Goal: Register for event/course

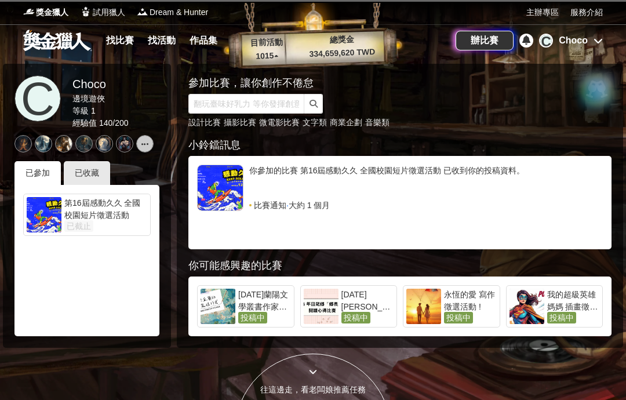
click at [581, 46] on div "Choco" at bounding box center [573, 41] width 29 height 14
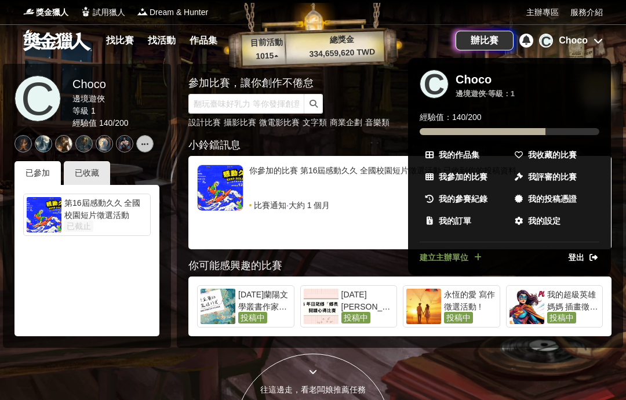
click at [547, 148] on link "我收藏的比賽" at bounding box center [554, 154] width 89 height 21
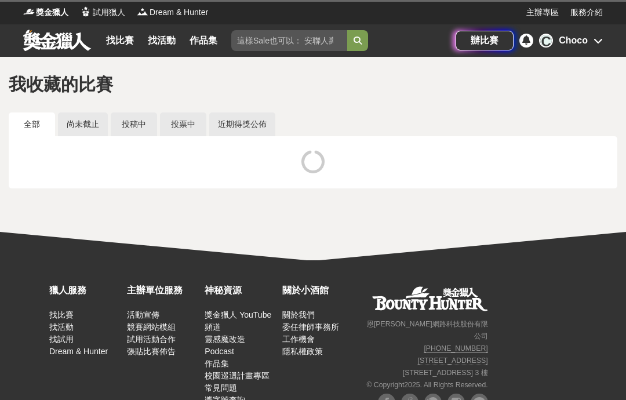
click at [246, 132] on link "近期得獎公佈" at bounding box center [242, 125] width 66 height 24
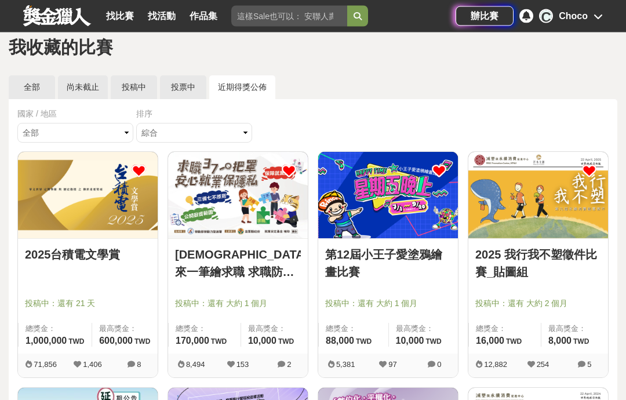
scroll to position [38, 0]
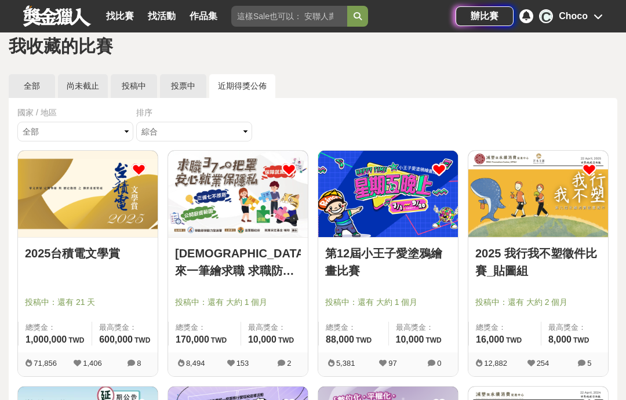
click at [195, 93] on link "投票中" at bounding box center [183, 86] width 46 height 24
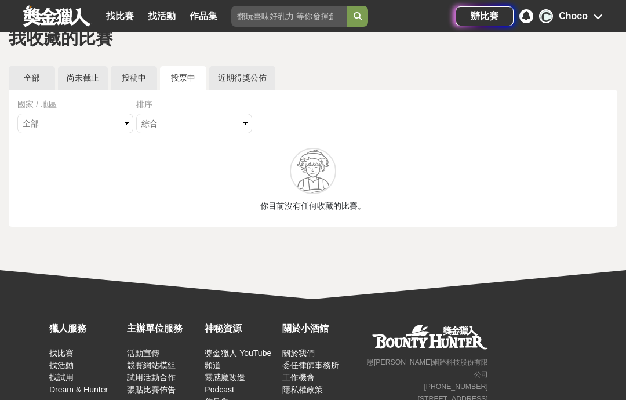
click at [139, 75] on link "投稿中" at bounding box center [134, 78] width 46 height 24
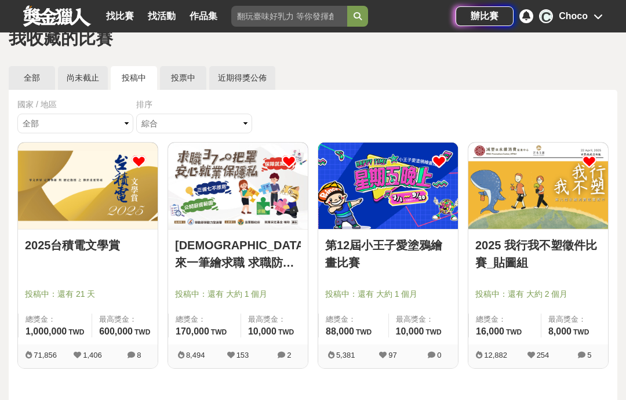
click at [38, 89] on link "全部" at bounding box center [32, 78] width 46 height 24
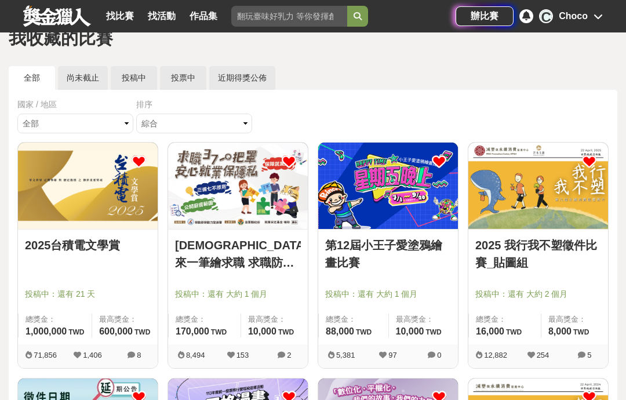
click at [429, 247] on link "第12屆小王子愛塗鴉繪畫比賽" at bounding box center [388, 254] width 126 height 35
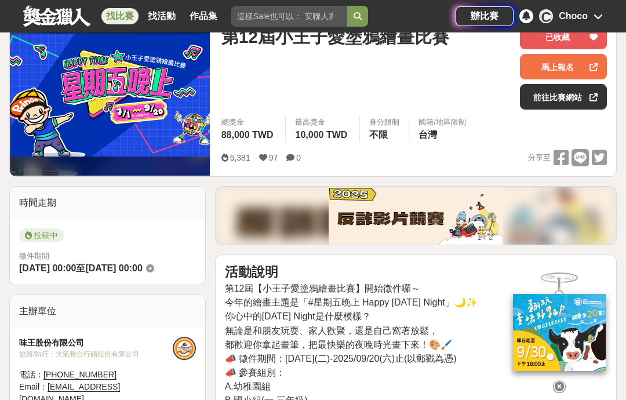
scroll to position [142, 0]
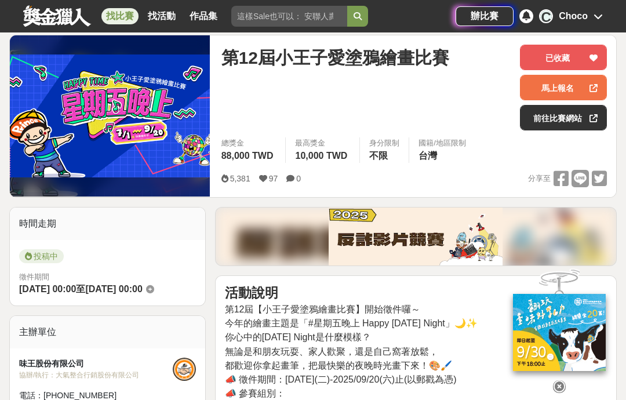
click at [541, 117] on link "前往比賽網站" at bounding box center [563, 118] width 87 height 26
click at [541, 93] on link "馬上報名" at bounding box center [563, 88] width 87 height 26
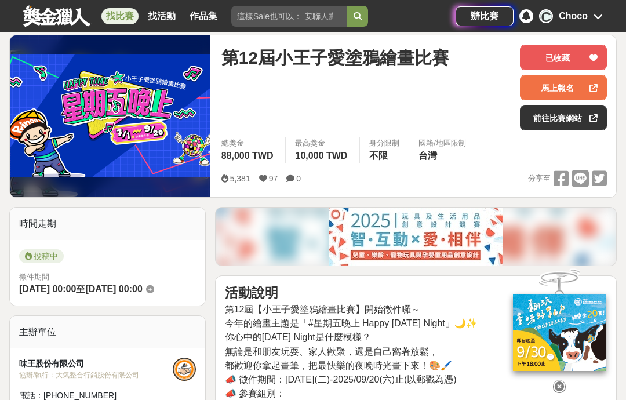
click at [545, 124] on link "前往比賽網站" at bounding box center [563, 118] width 87 height 26
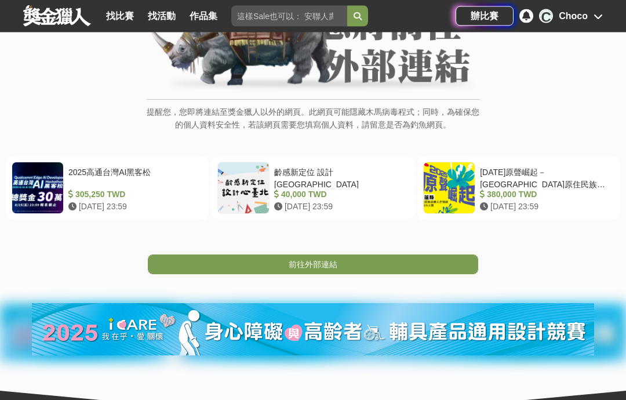
scroll to position [142, 0]
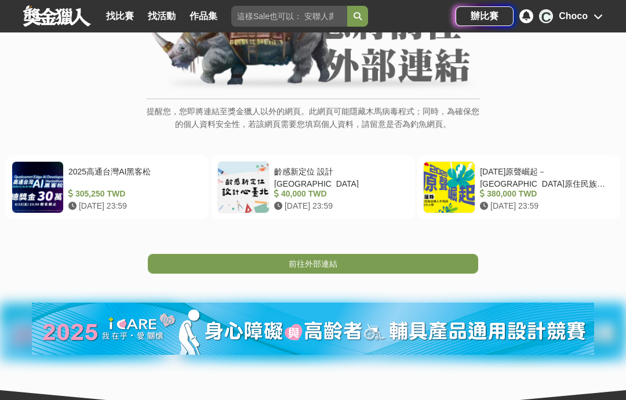
click at [443, 262] on link "前往外部連結" at bounding box center [313, 264] width 331 height 20
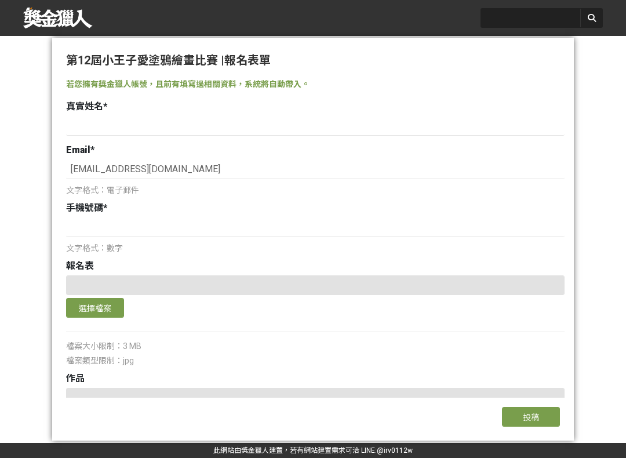
scroll to position [-1, 0]
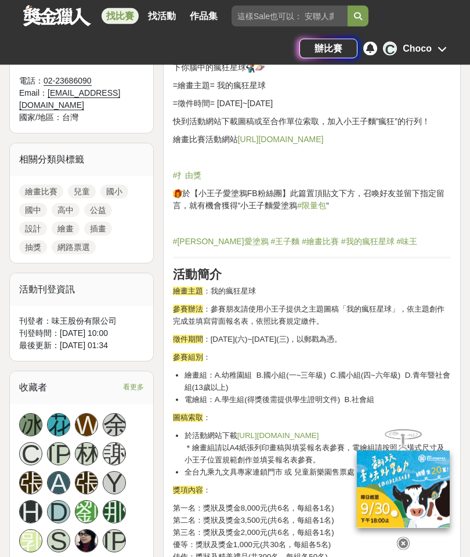
scroll to position [498, 0]
